Goal: Information Seeking & Learning: Compare options

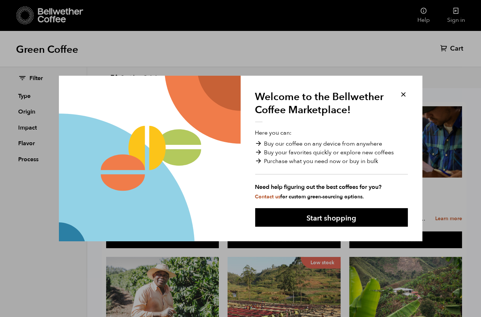
click at [401, 95] on button at bounding box center [404, 94] width 8 height 8
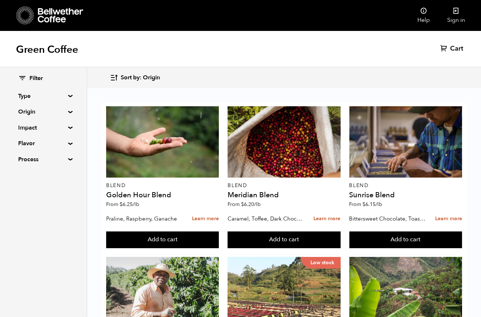
click at [68, 96] on summary "Type" at bounding box center [43, 96] width 50 height 9
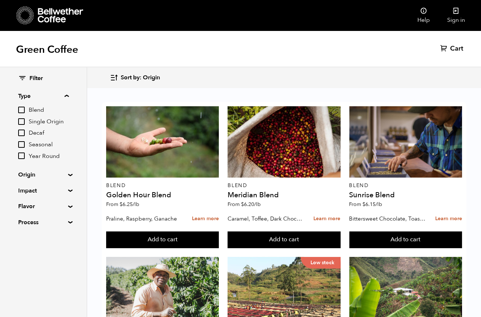
click at [22, 109] on input "Blend" at bounding box center [21, 110] width 7 height 7
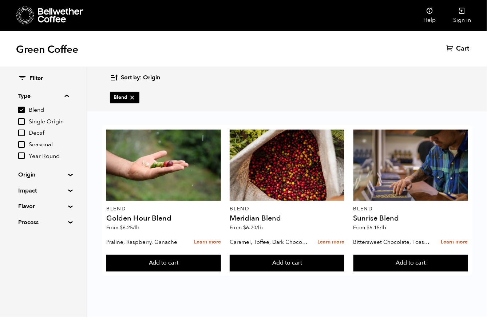
click at [22, 110] on input "Blend" at bounding box center [21, 110] width 7 height 7
checkbox input "false"
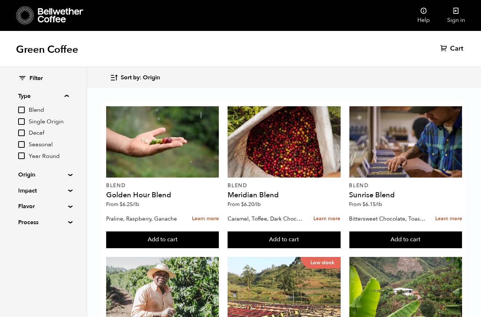
click at [23, 118] on input "Single Origin" at bounding box center [21, 121] width 7 height 7
checkbox input "true"
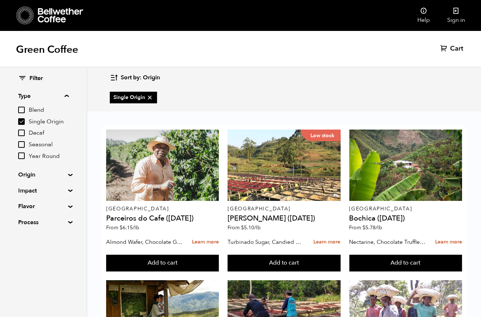
scroll to position [327, 0]
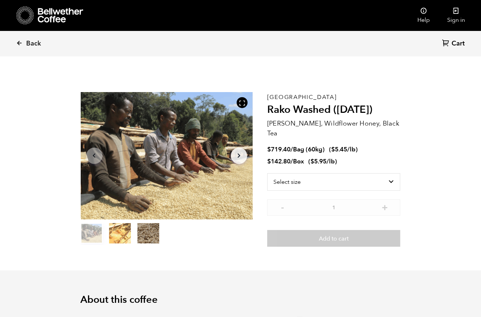
scroll to position [316, 311]
click at [241, 155] on icon "Arrow Right" at bounding box center [239, 155] width 9 height 9
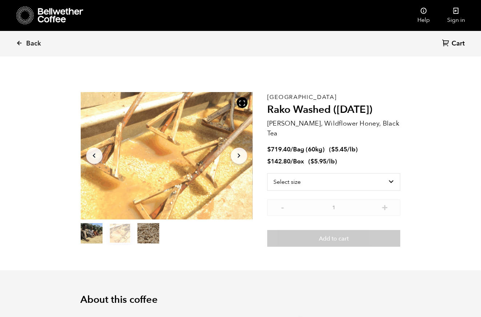
click at [241, 155] on icon "Arrow Right" at bounding box center [239, 155] width 9 height 9
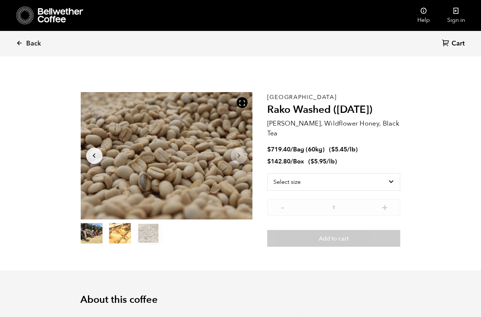
click at [95, 152] on icon "Arrow Left" at bounding box center [94, 155] width 9 height 9
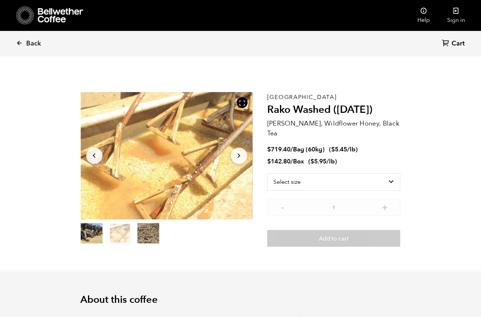
click at [95, 152] on icon "Arrow Left" at bounding box center [94, 155] width 9 height 9
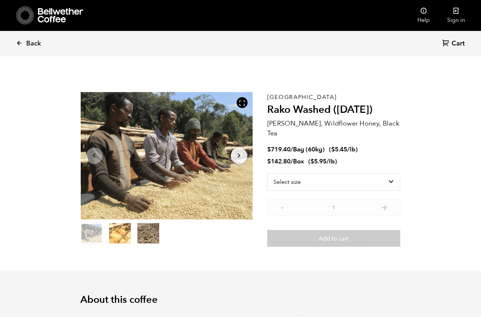
click at [95, 152] on icon "Arrow Left" at bounding box center [94, 155] width 9 height 9
drag, startPoint x: 268, startPoint y: 95, endPoint x: 330, endPoint y: 107, distance: 63.8
click at [330, 107] on div "Ethiopia [PERSON_NAME] ([DATE]) [PERSON_NAME], Wildflower Honey, Black Tea $ 71…" at bounding box center [333, 169] width 133 height 155
copy div "Ethiopia Rako Washed"
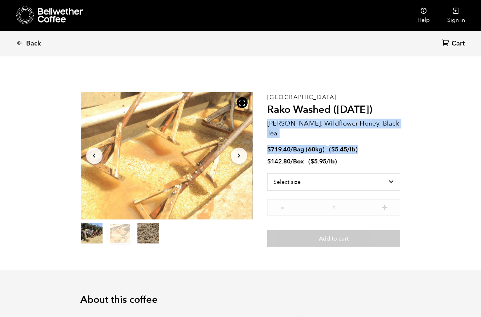
drag, startPoint x: 388, startPoint y: 104, endPoint x: 430, endPoint y: 135, distance: 51.6
click at [411, 106] on section "Item 2 of 3 Arrow Left Arrow Right item 0 item 1 item 2 Item 2 of 3 Ethiopia Ra…" at bounding box center [241, 169] width 356 height 202
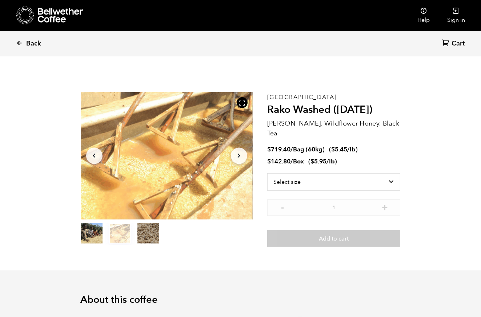
click at [28, 39] on span "Back" at bounding box center [33, 43] width 15 height 9
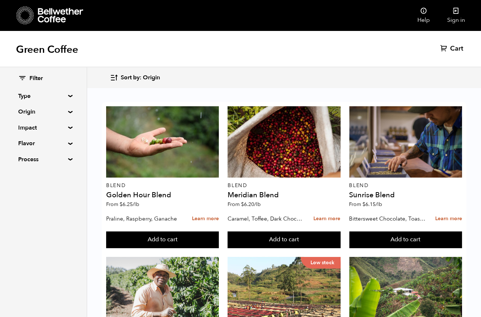
click at [67, 127] on summary "Impact" at bounding box center [43, 127] width 50 height 9
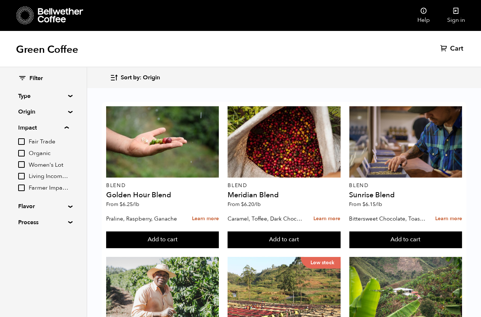
click at [67, 204] on div "Filter Type Blend Single Origin Decaf Seasonal Year Round Origin Blend Brazil B…" at bounding box center [43, 150] width 87 height 167
click at [68, 207] on summary "Flavor" at bounding box center [43, 206] width 50 height 9
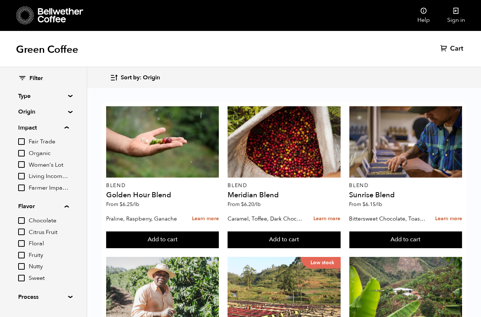
click at [68, 94] on summary "Type" at bounding box center [43, 96] width 50 height 9
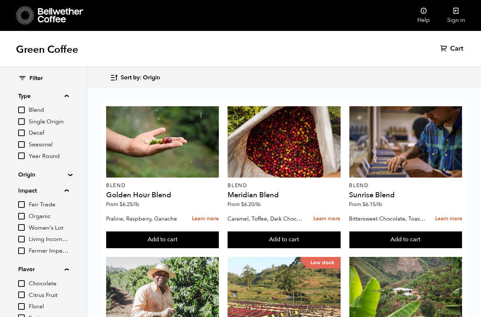
scroll to position [80, 0]
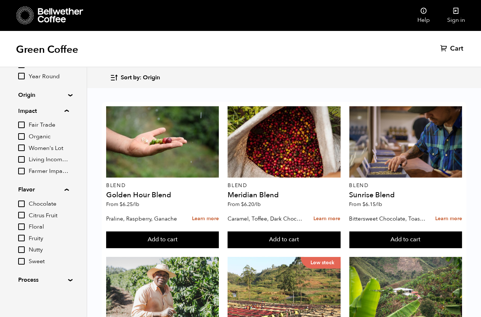
click at [23, 251] on input "Nutty" at bounding box center [21, 249] width 7 height 7
checkbox input "true"
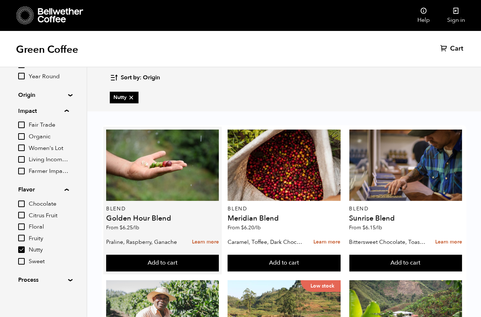
scroll to position [1, 0]
